Goal: Task Accomplishment & Management: Use online tool/utility

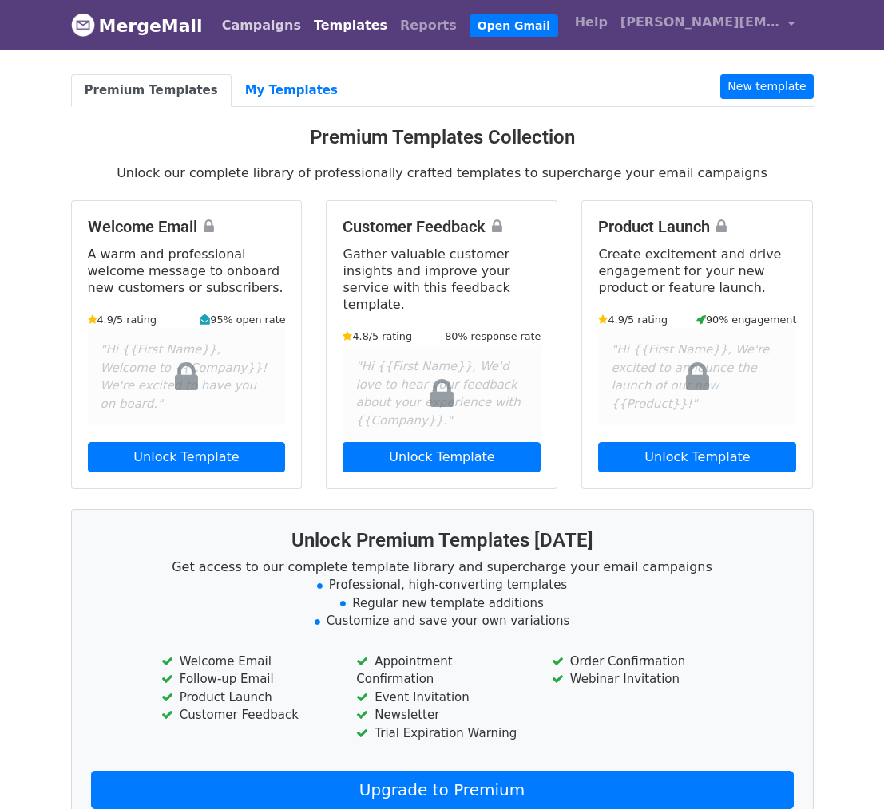
click at [235, 30] on link "Campaigns" at bounding box center [262, 26] width 92 height 32
click at [241, 27] on link "Campaigns" at bounding box center [262, 26] width 92 height 32
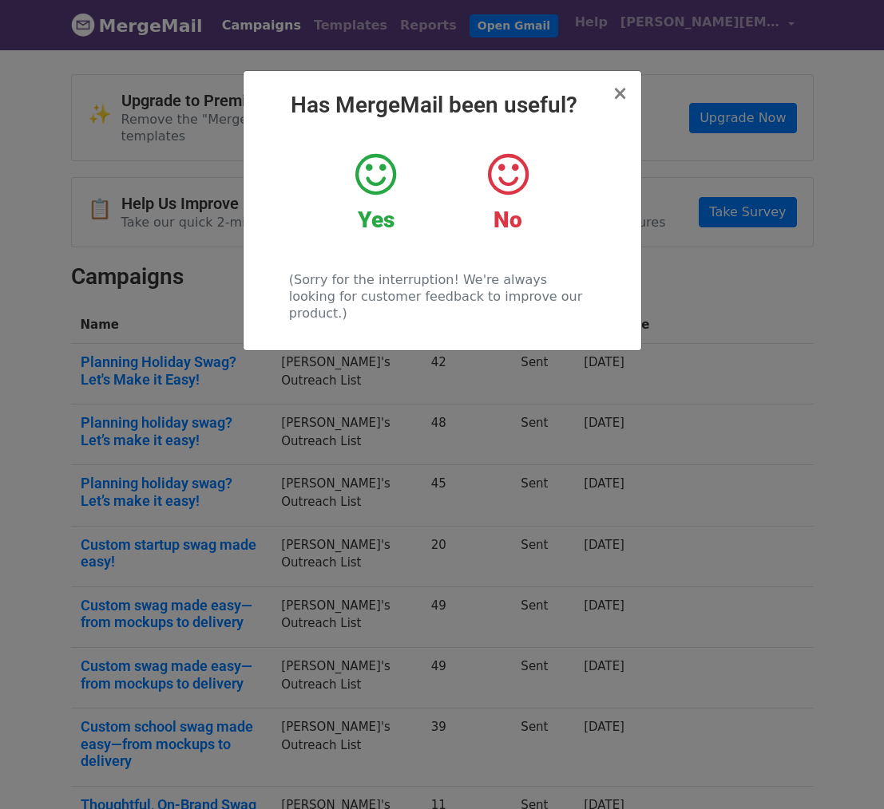
click at [644, 70] on div "× Has MergeMail been useful? Yes No (Sorry for the interruption! We're always l…" at bounding box center [442, 429] width 884 height 762
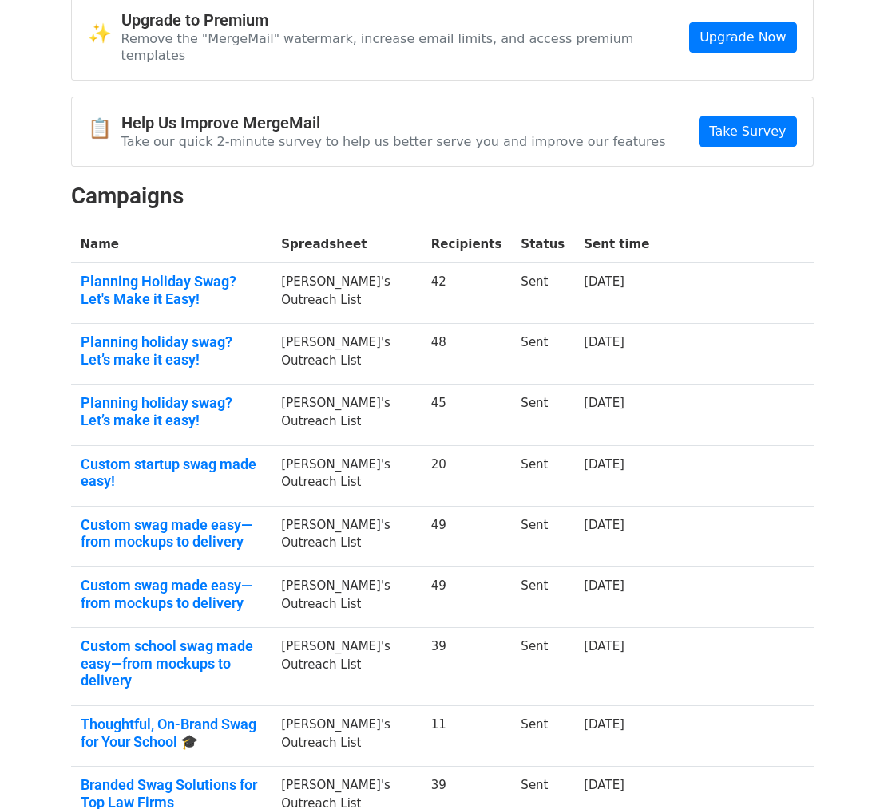
click at [235, 263] on td "Planning Holiday Swag? Let's Make it Easy!" at bounding box center [171, 293] width 201 height 61
click at [229, 273] on link "Planning Holiday Swag? Let's Make it Easy!" at bounding box center [172, 290] width 182 height 34
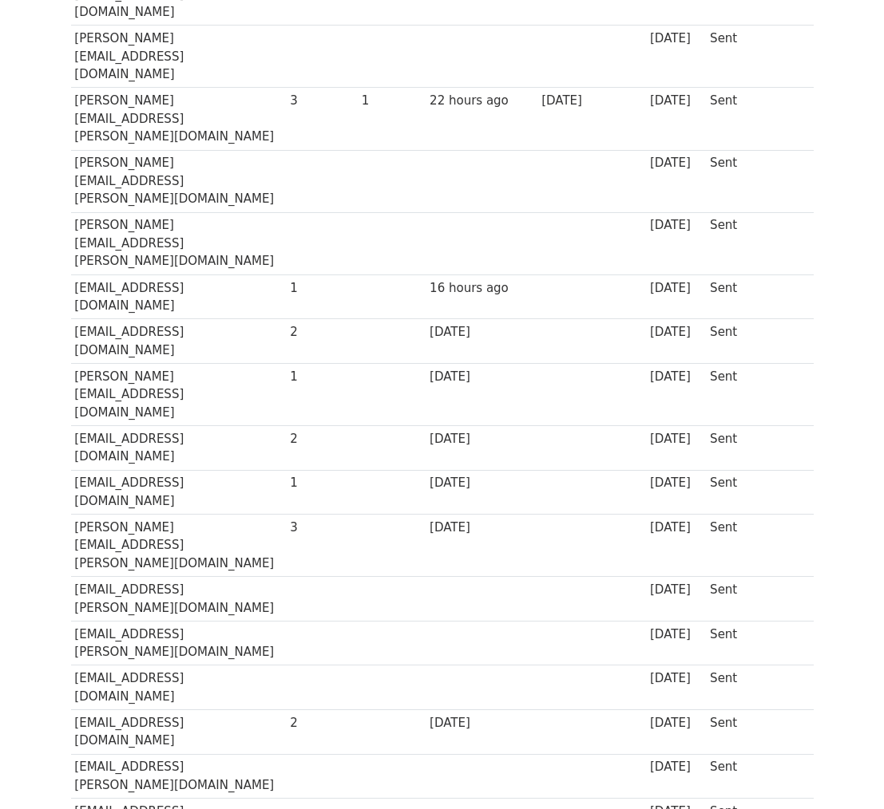
scroll to position [707, 0]
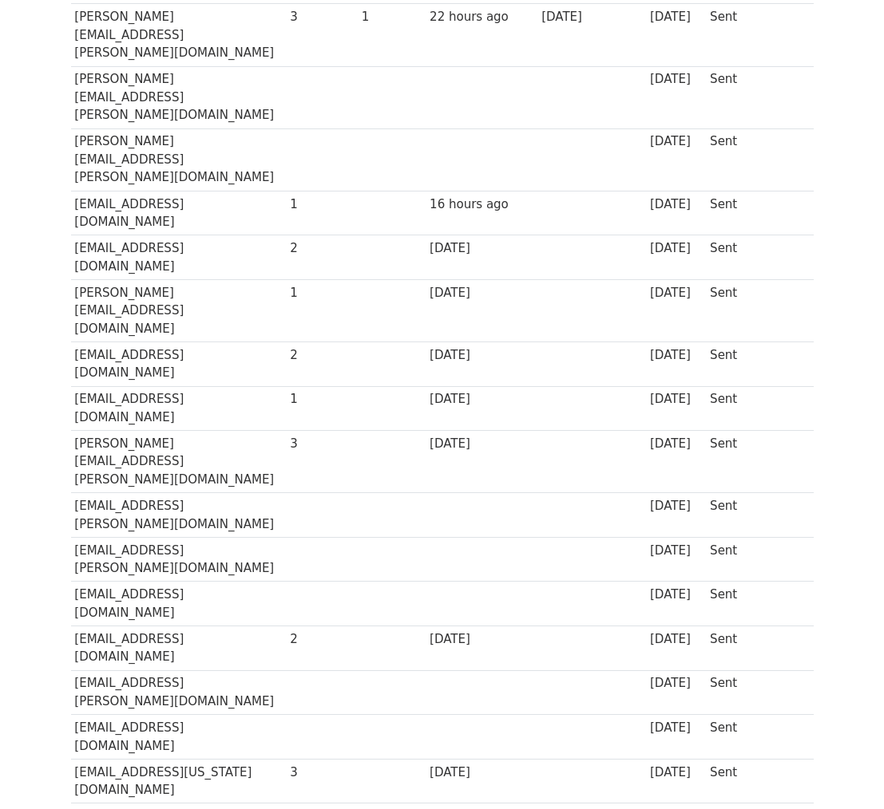
copy tr "carmella.cadusale@mip.ca"
